Goal: Obtain resource: Obtain resource

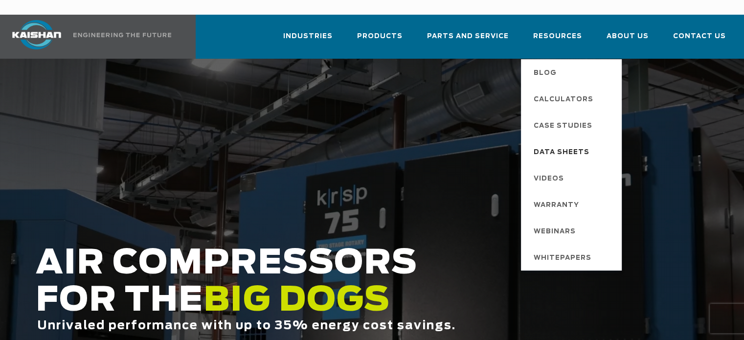
click at [569, 144] on span "Data Sheets" at bounding box center [562, 152] width 56 height 17
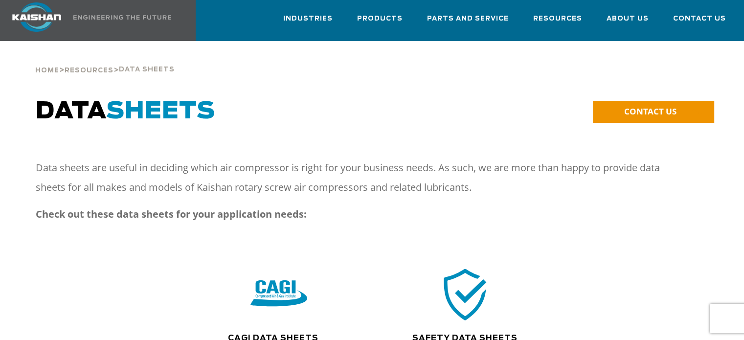
scroll to position [147, 0]
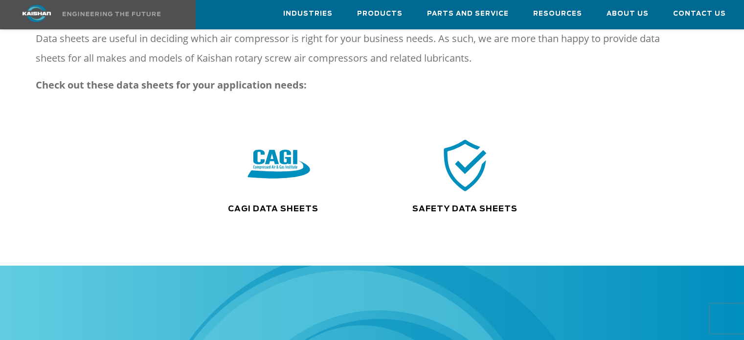
click at [275, 144] on img at bounding box center [279, 165] width 63 height 63
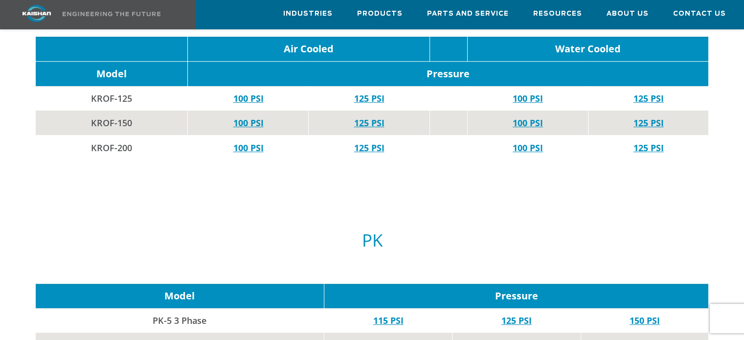
scroll to position [3913, 0]
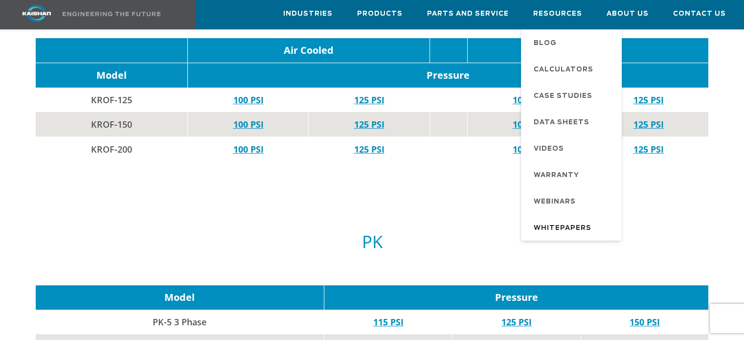
click at [558, 222] on span "Whitepapers" at bounding box center [563, 228] width 58 height 17
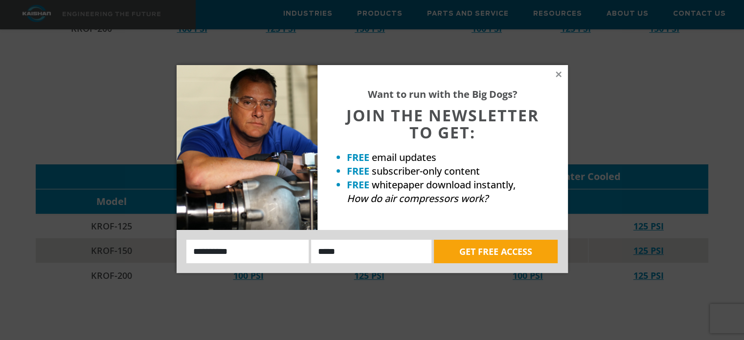
scroll to position [3570, 0]
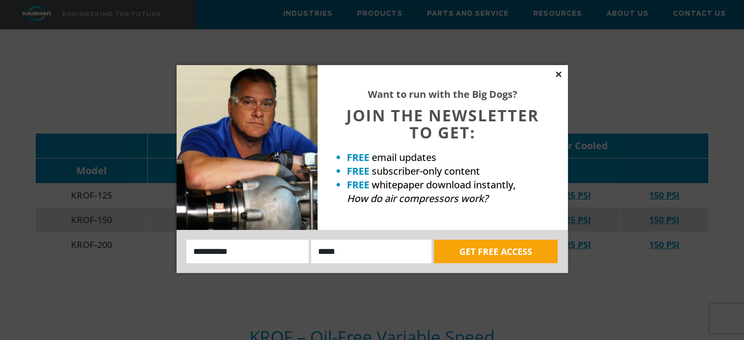
click at [562, 72] on icon at bounding box center [558, 74] width 9 height 9
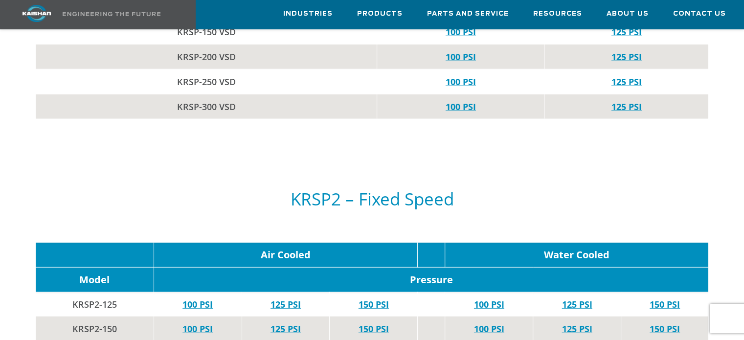
scroll to position [2250, 0]
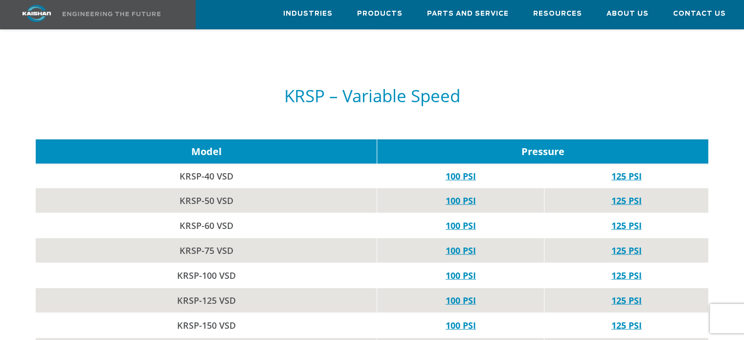
click at [28, 13] on img at bounding box center [36, 13] width 73 height 17
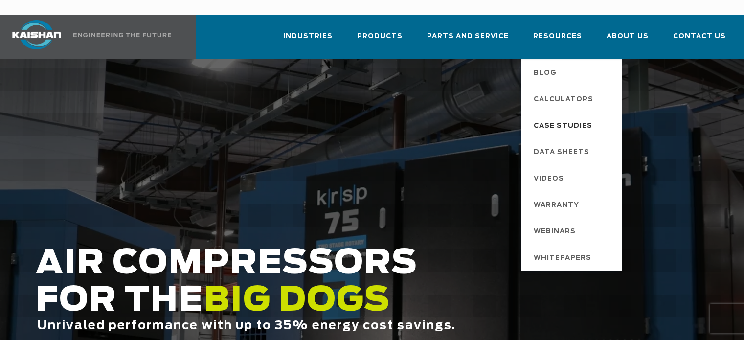
click at [569, 118] on span "Case Studies" at bounding box center [563, 126] width 59 height 17
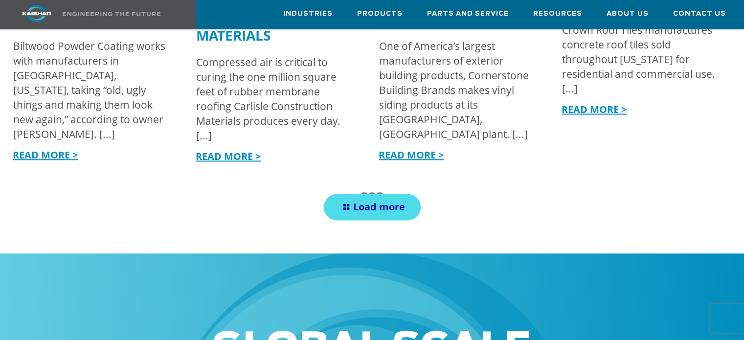
scroll to position [1223, 0]
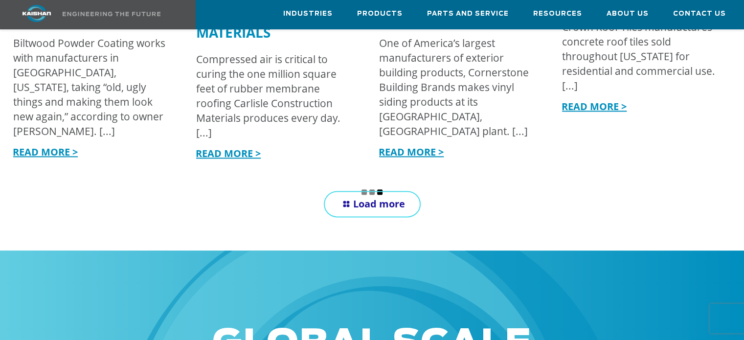
click at [360, 197] on span "Load more" at bounding box center [379, 203] width 52 height 13
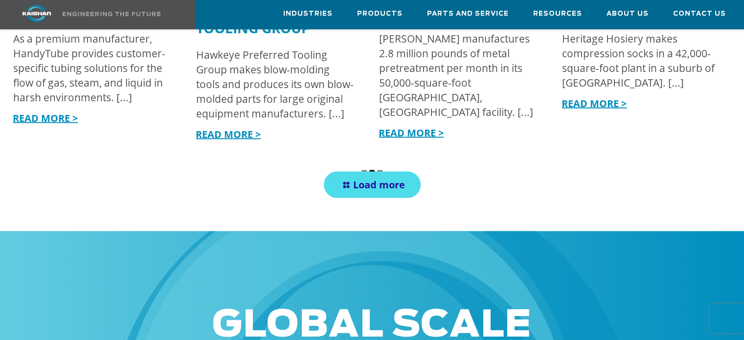
scroll to position [1907, 0]
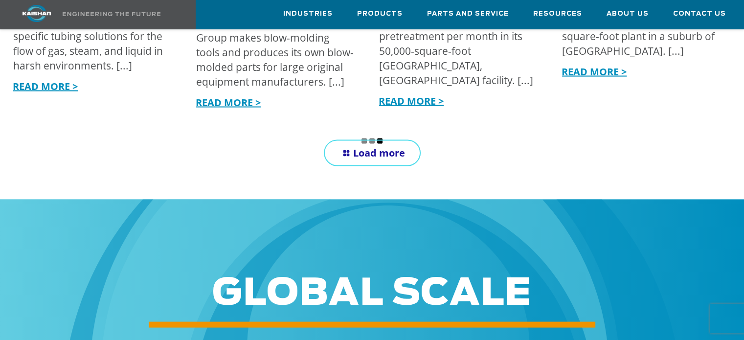
click at [362, 146] on span "Load more" at bounding box center [379, 152] width 52 height 13
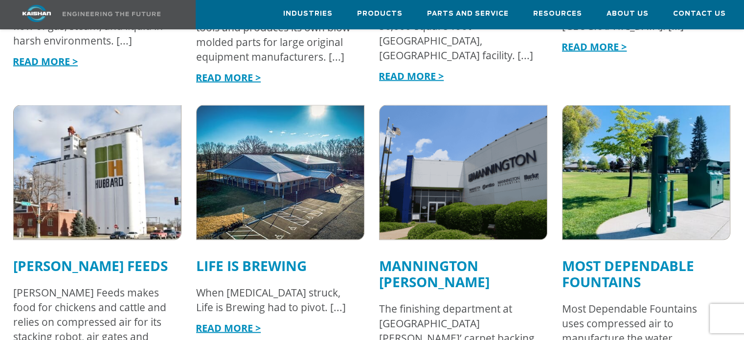
scroll to position [1956, 0]
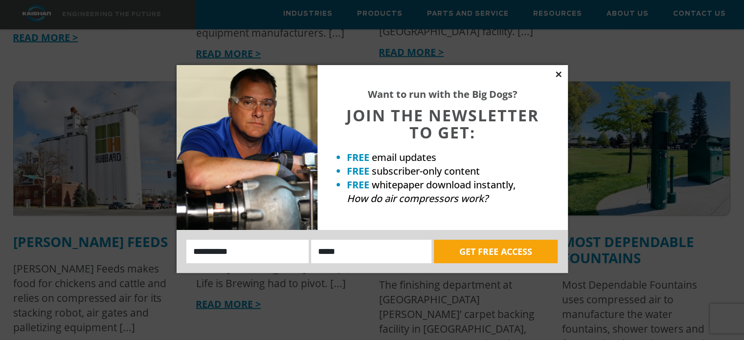
click at [559, 72] on icon at bounding box center [558, 74] width 9 height 9
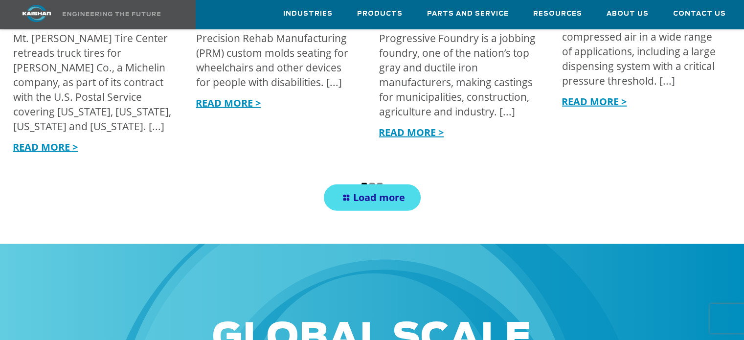
scroll to position [2543, 0]
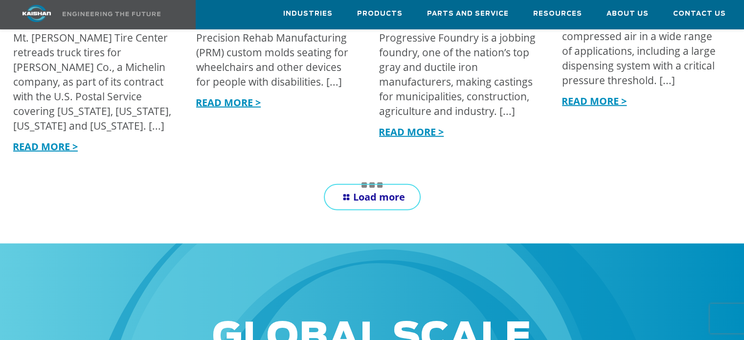
click at [370, 190] on span "Load more" at bounding box center [379, 196] width 52 height 13
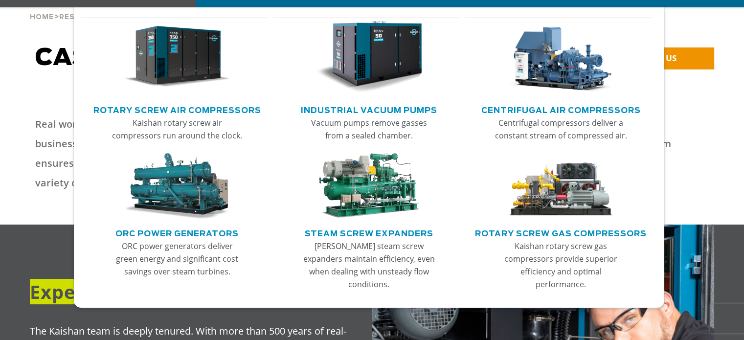
scroll to position [98, 0]
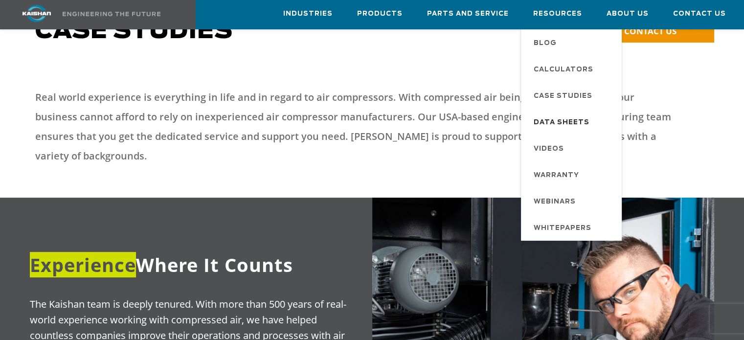
click at [558, 122] on span "Data Sheets" at bounding box center [562, 122] width 56 height 17
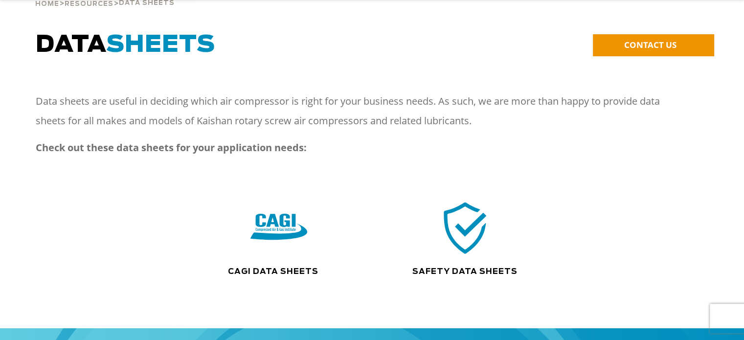
scroll to position [98, 0]
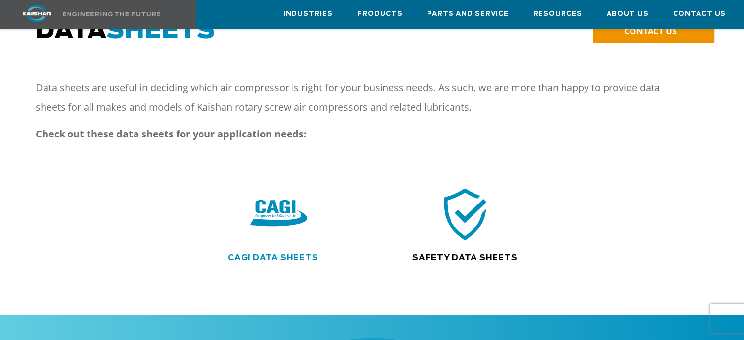
click at [300, 254] on link "CAGI Data Sheets" at bounding box center [273, 258] width 90 height 8
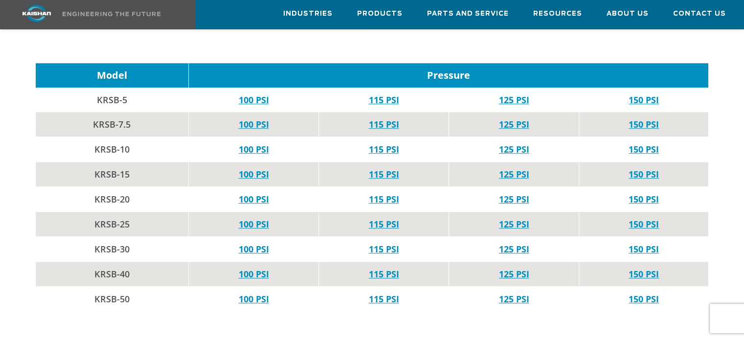
scroll to position [587, 0]
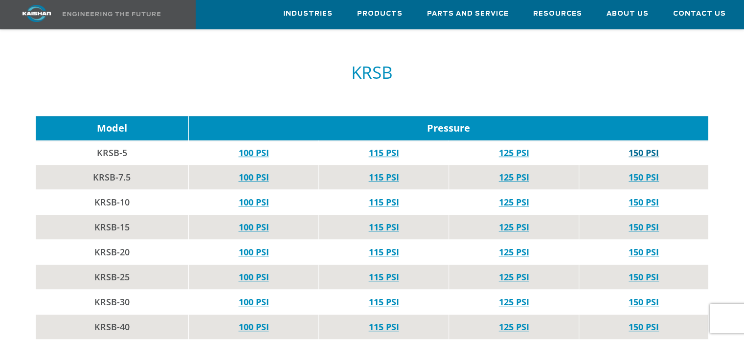
click at [639, 147] on link "150 PSI" at bounding box center [643, 153] width 30 height 12
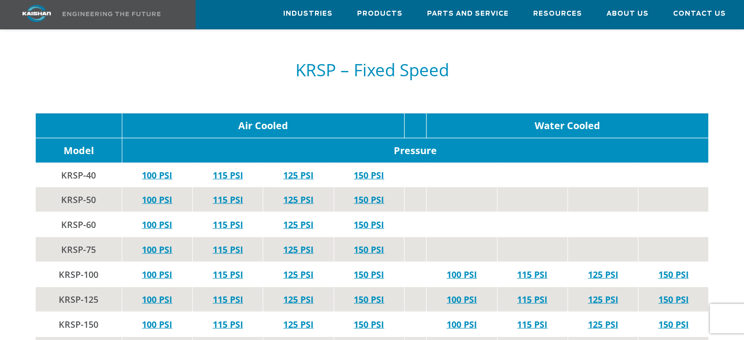
scroll to position [1907, 0]
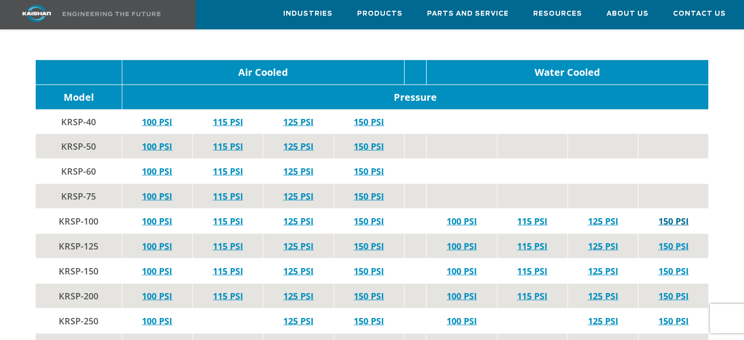
click at [687, 215] on link "150 PSI" at bounding box center [673, 221] width 30 height 12
